Goal: Task Accomplishment & Management: Manage account settings

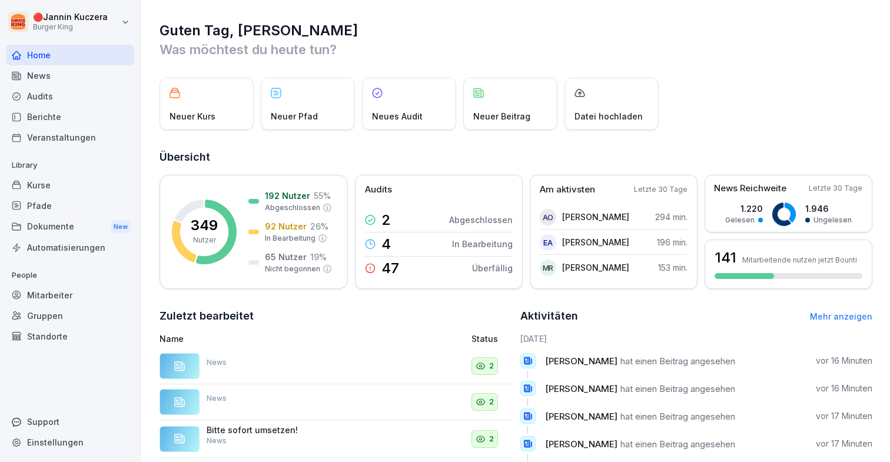
click at [64, 234] on div "Dokumente New" at bounding box center [70, 227] width 128 height 22
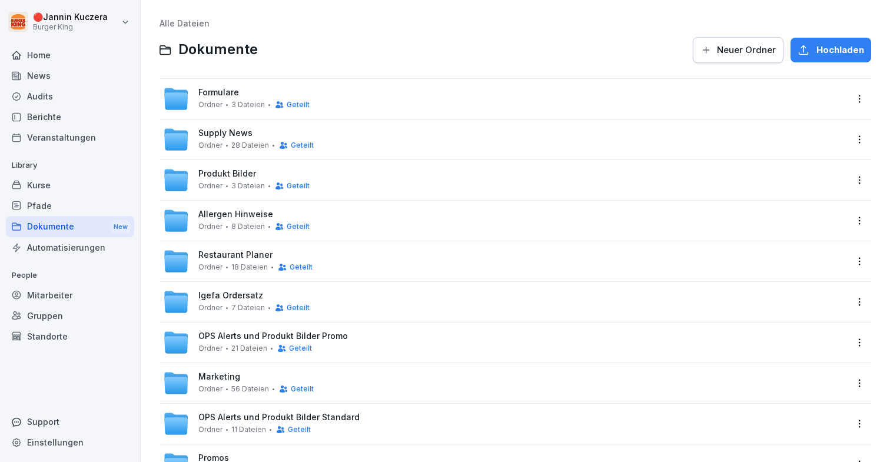
click at [810, 42] on button "Hochladen" at bounding box center [830, 50] width 81 height 25
click at [248, 179] on div "Produkt Bilder Ordner 3 Dateien Geteilt" at bounding box center [253, 180] width 111 height 22
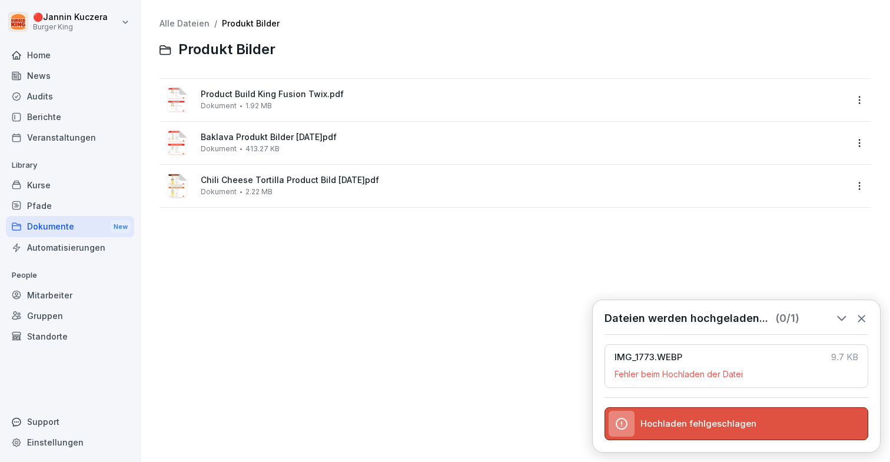
click at [865, 320] on icon at bounding box center [861, 318] width 13 height 13
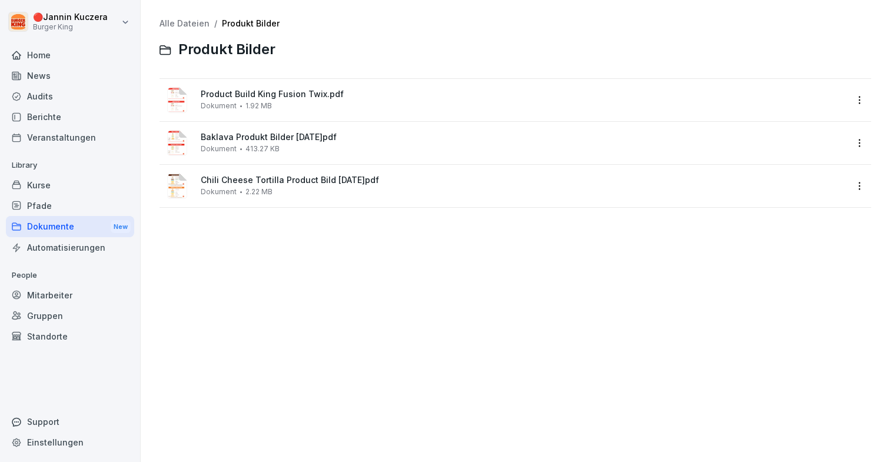
click at [866, 188] on html "🔴 [PERSON_NAME] Burger King Home News Audits Berichte Veranstaltungen Library K…" at bounding box center [445, 231] width 890 height 462
click at [814, 203] on div "Details" at bounding box center [808, 210] width 124 height 24
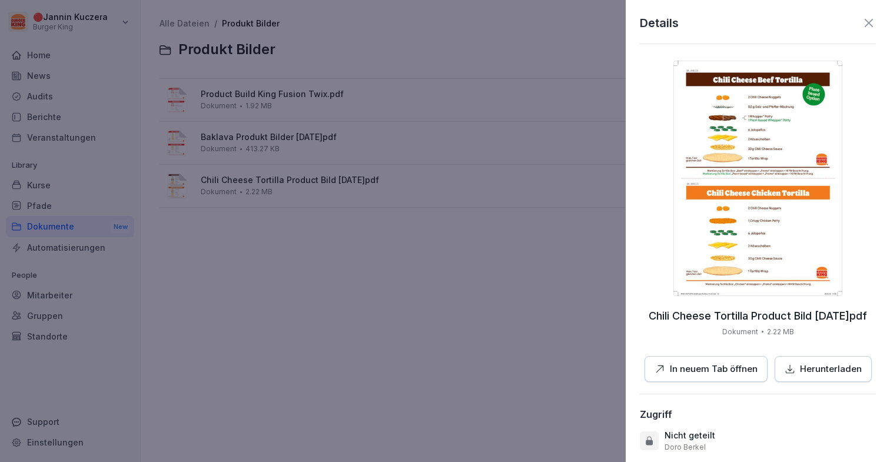
scroll to position [126, 0]
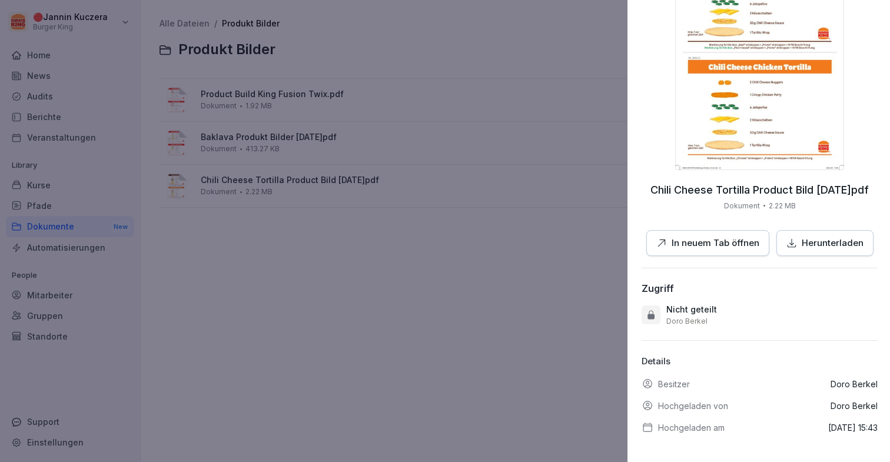
click at [556, 274] on div at bounding box center [445, 231] width 890 height 462
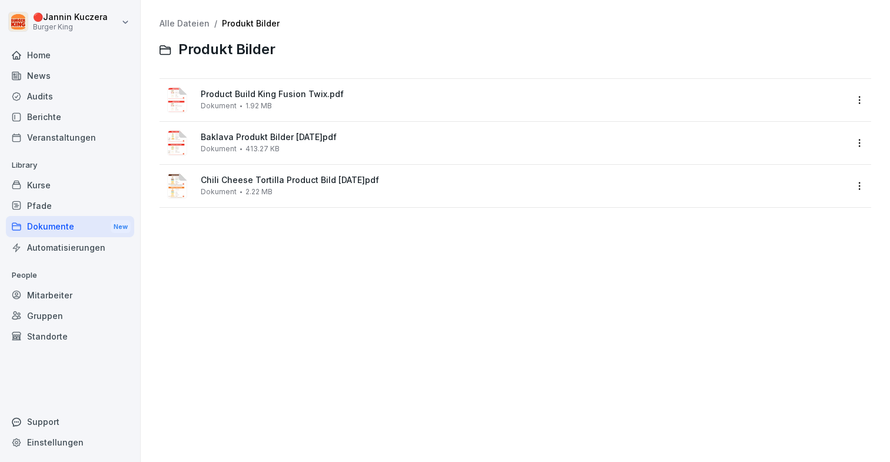
click at [179, 22] on link "Alle Dateien" at bounding box center [184, 23] width 50 height 10
